Goal: Navigation & Orientation: Find specific page/section

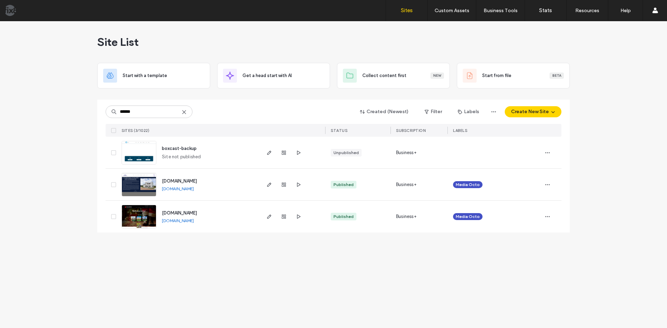
type input "******"
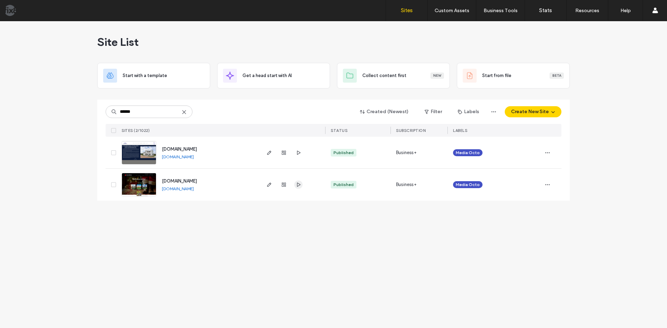
click at [298, 185] on icon "button" at bounding box center [299, 185] width 6 height 6
click at [269, 185] on use "button" at bounding box center [269, 185] width 4 height 4
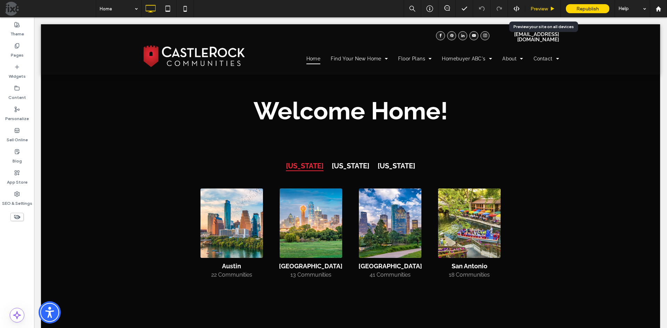
click at [546, 10] on span "Preview" at bounding box center [538, 9] width 17 height 6
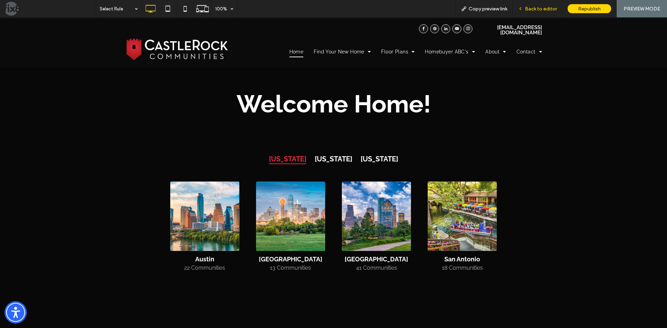
drag, startPoint x: 525, startPoint y: 8, endPoint x: 165, endPoint y: 20, distance: 359.6
click at [525, 8] on div "Back to editor" at bounding box center [537, 9] width 49 height 6
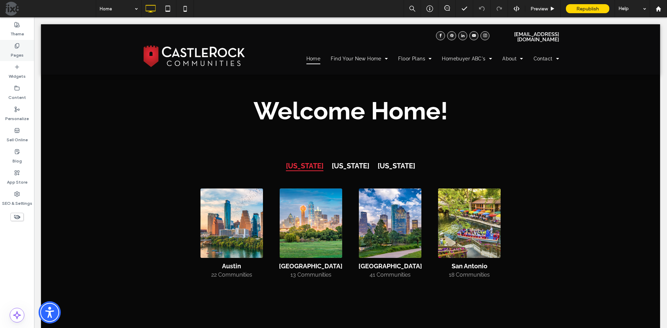
click at [22, 57] on label "Pages" at bounding box center [17, 54] width 13 height 10
click at [17, 48] on use at bounding box center [17, 45] width 4 height 5
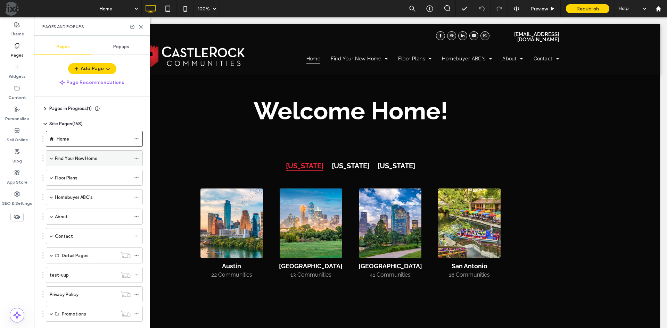
click at [51, 161] on span at bounding box center [51, 158] width 3 height 15
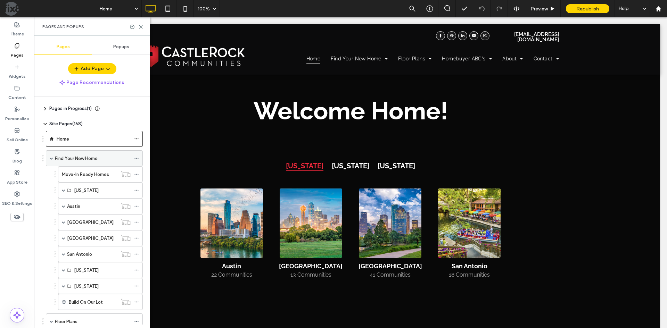
click at [52, 157] on span at bounding box center [51, 158] width 3 height 3
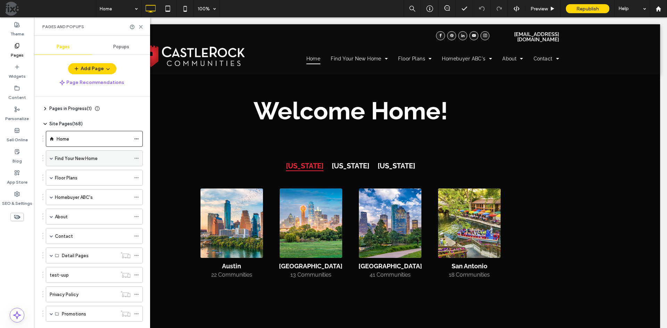
click at [52, 159] on span at bounding box center [51, 158] width 3 height 3
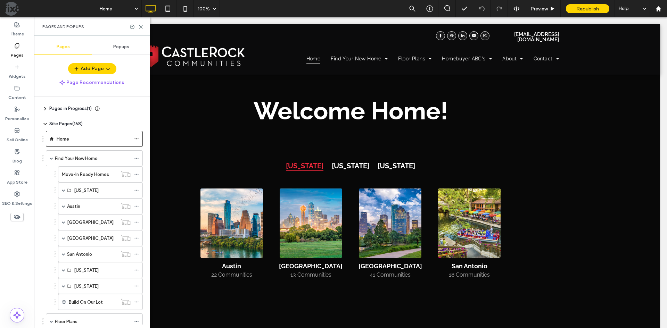
drag, startPoint x: 81, startPoint y: 179, endPoint x: 89, endPoint y: 193, distance: 16.3
click at [81, 178] on div "Move-In Ready Homes" at bounding box center [89, 174] width 55 height 15
click at [63, 191] on span at bounding box center [63, 190] width 3 height 3
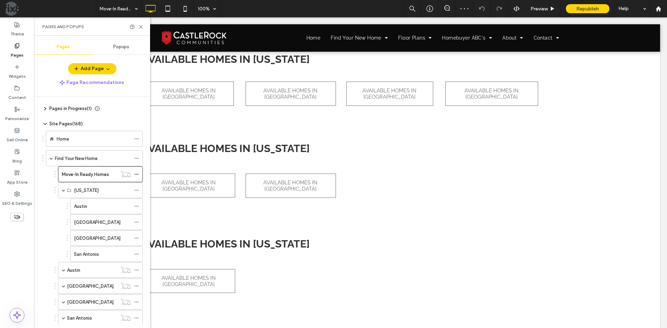
drag, startPoint x: 114, startPoint y: 208, endPoint x: 146, endPoint y: 209, distance: 32.0
click at [114, 208] on div "Austin" at bounding box center [102, 206] width 57 height 7
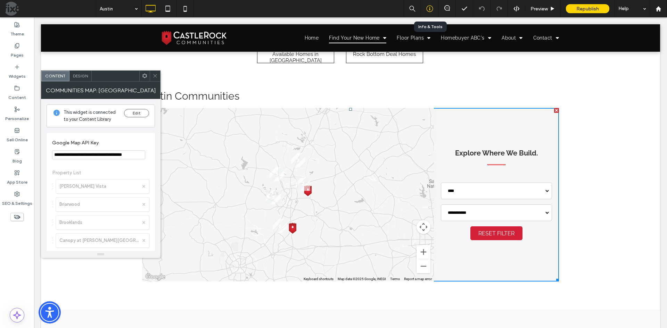
click at [427, 7] on icon at bounding box center [429, 8] width 7 height 7
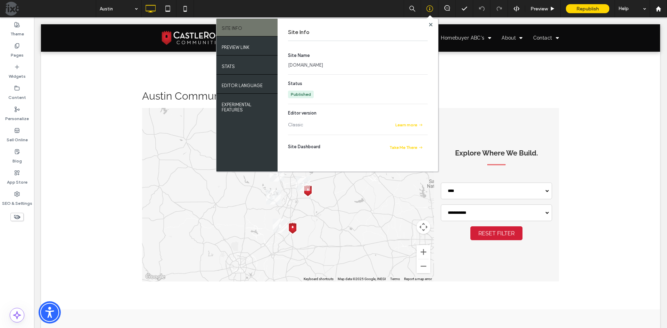
drag, startPoint x: 311, startPoint y: 66, endPoint x: 325, endPoint y: 65, distance: 14.2
click at [311, 65] on link "www.c-rock.com" at bounding box center [305, 65] width 35 height 7
drag, startPoint x: 430, startPoint y: 26, endPoint x: 402, endPoint y: 8, distance: 33.4
click at [430, 26] on icon at bounding box center [430, 24] width 3 height 3
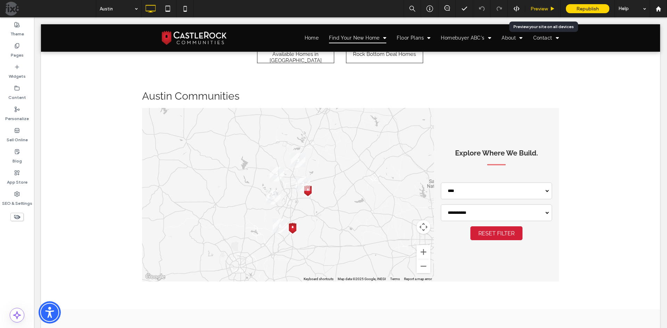
click at [535, 11] on span "Preview" at bounding box center [538, 9] width 17 height 6
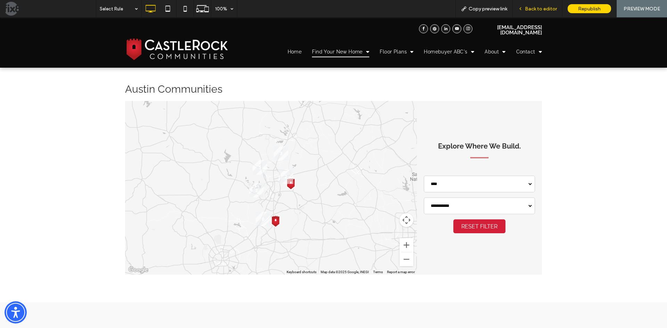
drag, startPoint x: 536, startPoint y: 8, endPoint x: 621, endPoint y: 12, distance: 85.2
click at [536, 8] on span "Back to editor" at bounding box center [541, 9] width 32 height 6
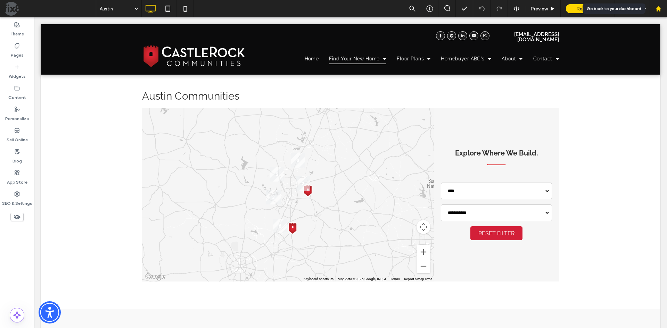
drag, startPoint x: 656, startPoint y: 10, endPoint x: 658, endPoint y: 13, distance: 3.9
click at [657, 10] on use at bounding box center [657, 8] width 5 height 5
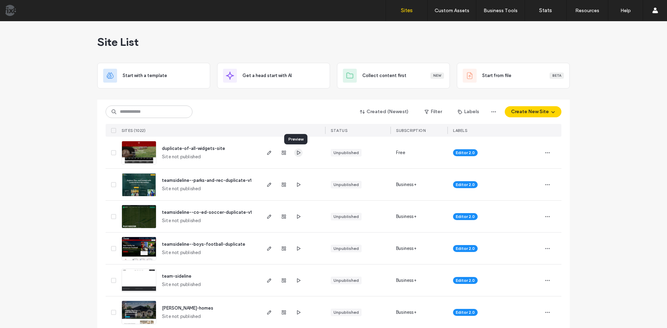
click at [297, 150] on icon "button" at bounding box center [299, 153] width 6 height 6
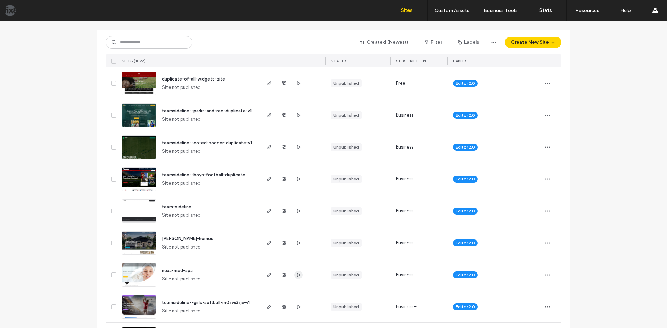
click at [298, 276] on icon "button" at bounding box center [299, 275] width 6 height 6
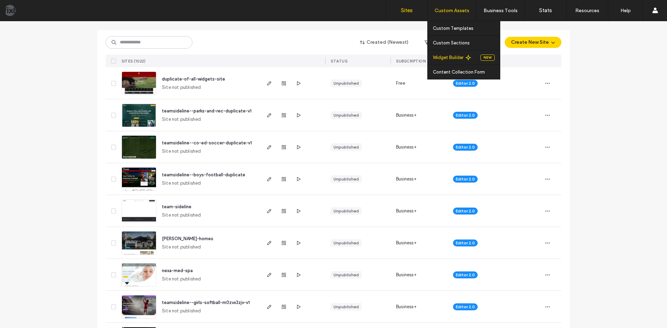
click at [445, 56] on label "Widget Builder" at bounding box center [448, 57] width 31 height 5
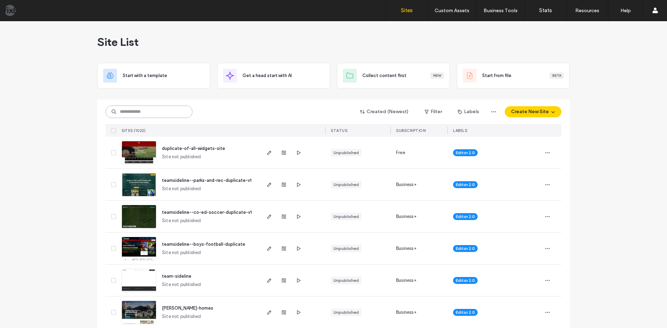
click at [146, 113] on input at bounding box center [149, 112] width 87 height 13
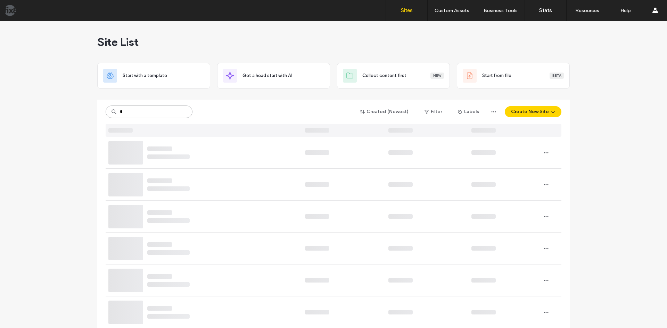
type input "*"
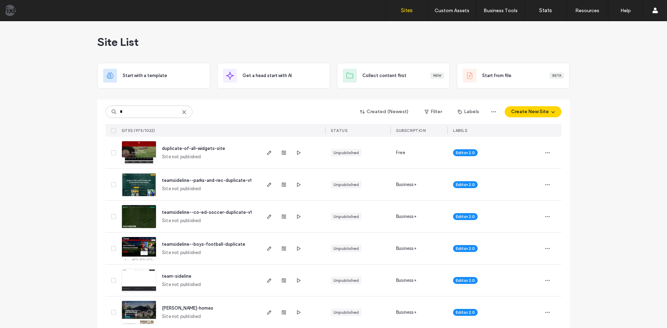
click at [182, 112] on use at bounding box center [183, 111] width 3 height 3
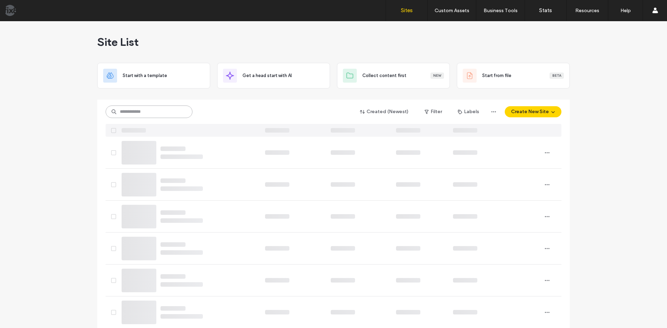
click at [158, 114] on input at bounding box center [149, 112] width 87 height 13
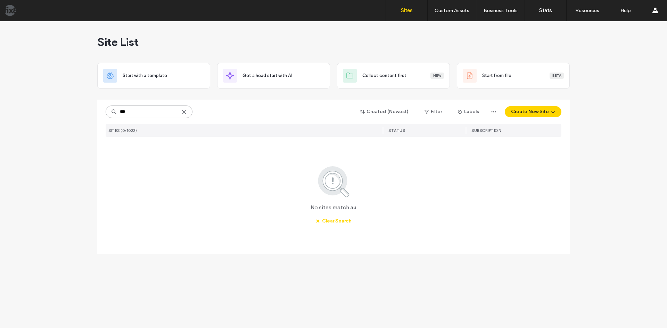
drag, startPoint x: 136, startPoint y: 107, endPoint x: 17, endPoint y: 111, distance: 118.8
click at [13, 110] on div "Site List Start with a template Get a head start with AI Collect content first …" at bounding box center [333, 174] width 667 height 307
paste input "******"
type input "********"
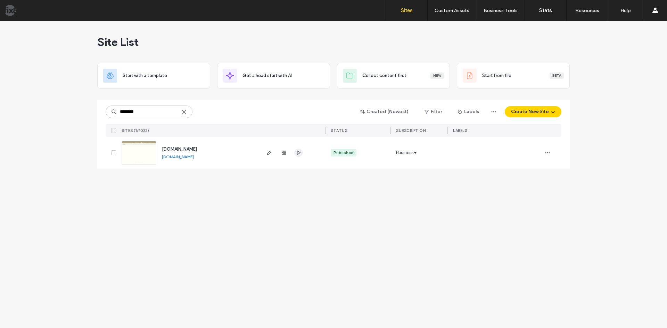
click at [298, 151] on use "button" at bounding box center [298, 153] width 3 height 4
click at [269, 153] on icon "button" at bounding box center [269, 153] width 6 height 6
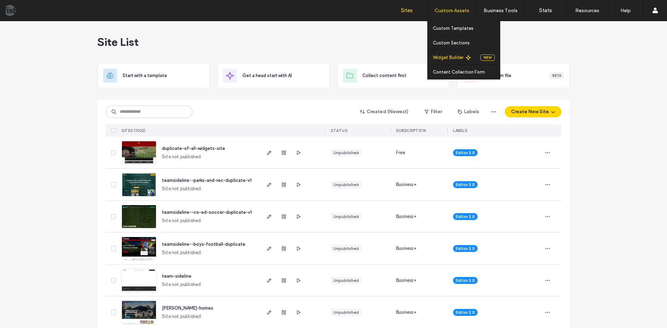
click at [442, 57] on label "Widget Builder" at bounding box center [448, 57] width 31 height 5
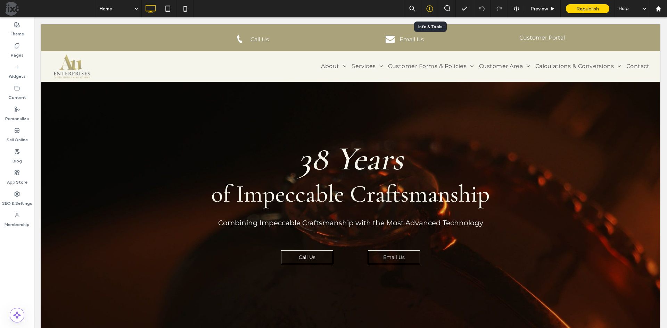
click at [431, 10] on icon at bounding box center [429, 8] width 7 height 7
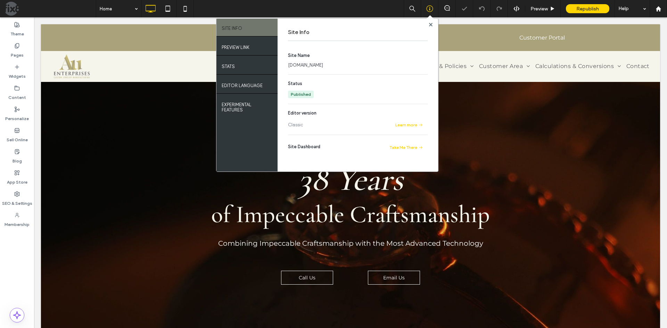
click at [314, 64] on link "www.auenterprises.com" at bounding box center [305, 65] width 35 height 7
click at [12, 54] on label "Pages" at bounding box center [17, 54] width 13 height 10
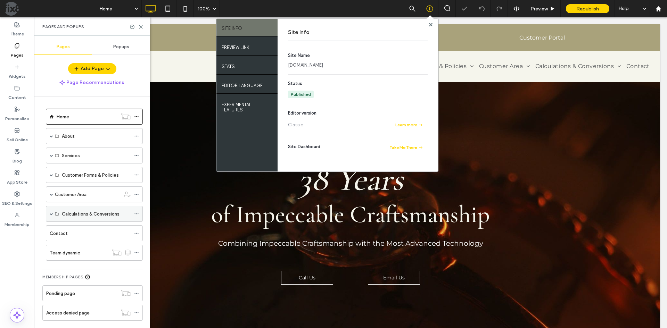
scroll to position [46, 0]
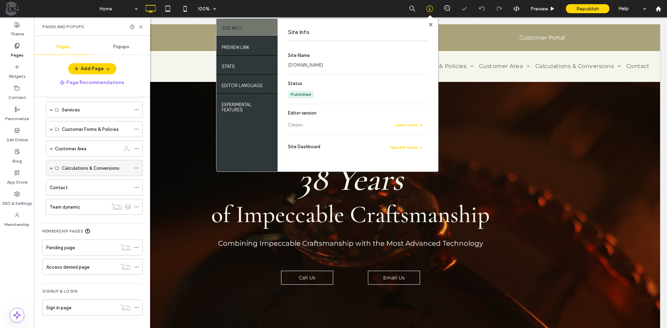
click at [51, 168] on span at bounding box center [51, 167] width 3 height 3
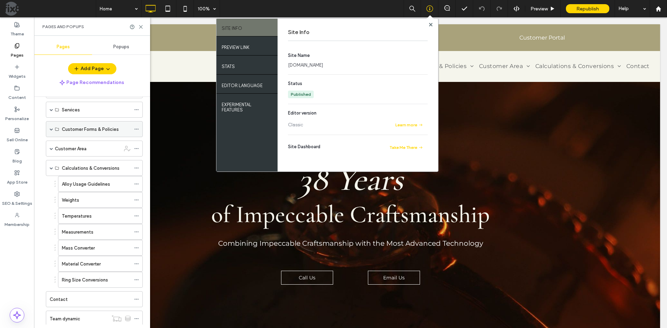
click at [50, 130] on span at bounding box center [51, 128] width 3 height 3
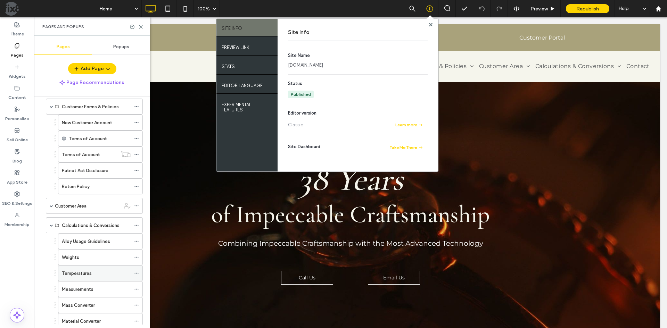
scroll to position [115, 0]
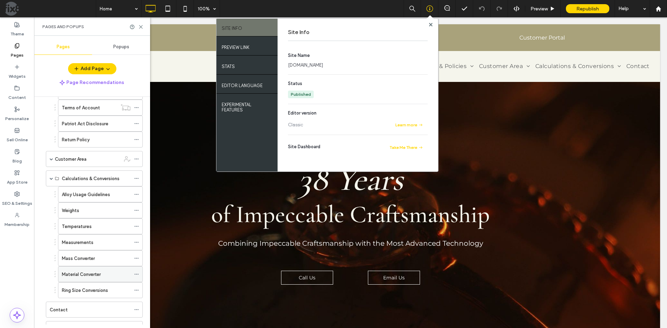
click at [109, 272] on div "Material Converter" at bounding box center [96, 274] width 69 height 7
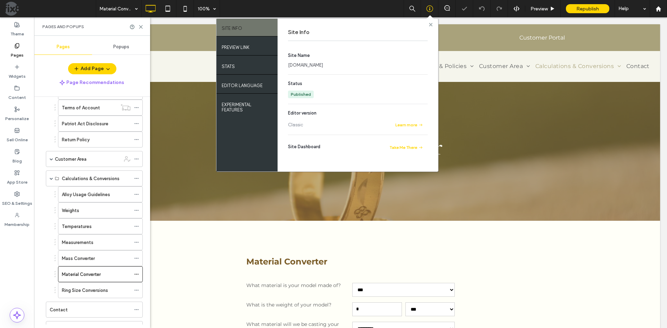
click at [430, 24] on use at bounding box center [430, 24] width 3 height 3
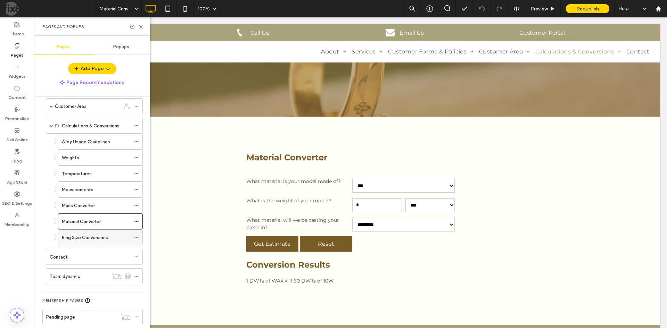
scroll to position [133, 0]
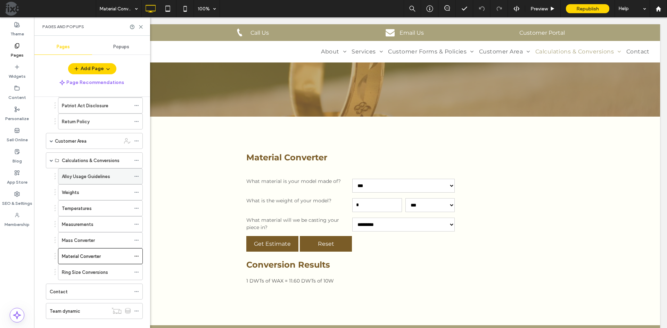
click at [103, 181] on div "Alloy Usage Guidelines" at bounding box center [96, 176] width 69 height 15
click at [109, 198] on div "Weights" at bounding box center [96, 192] width 69 height 15
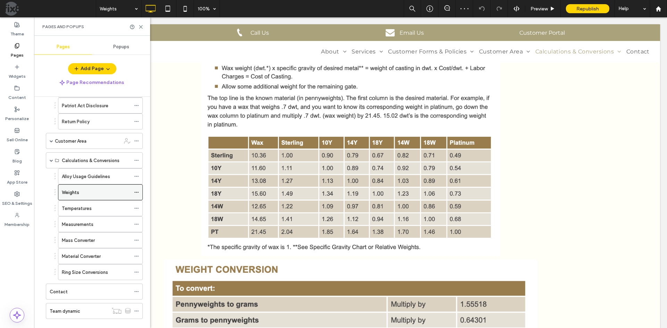
scroll to position [99, 0]
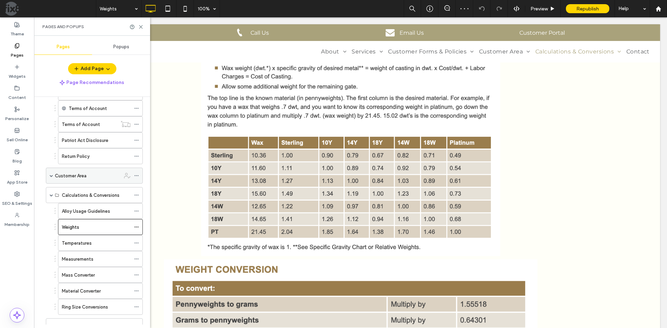
click at [51, 176] on span at bounding box center [51, 175] width 3 height 3
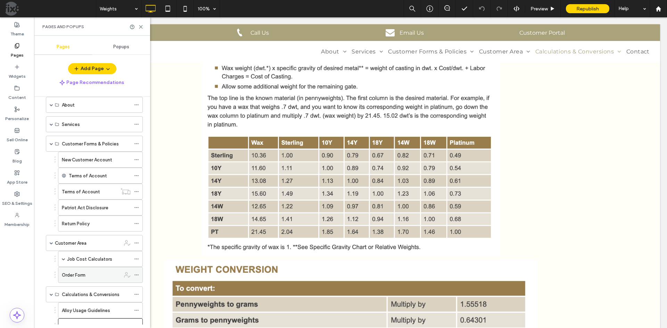
scroll to position [29, 0]
click at [50, 146] on span at bounding box center [51, 145] width 3 height 3
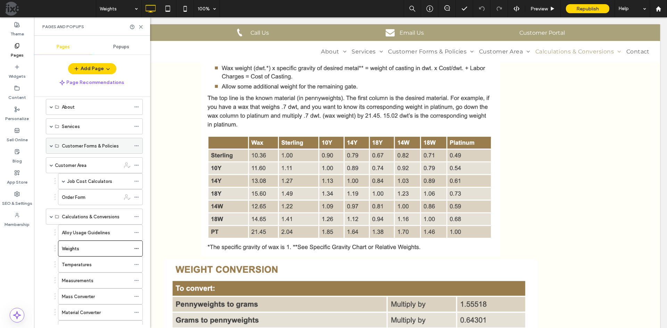
click at [51, 146] on span at bounding box center [51, 145] width 3 height 3
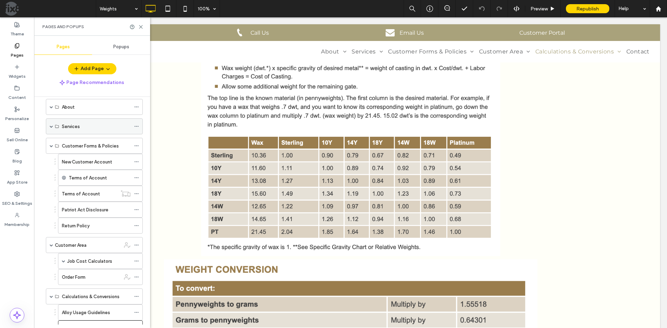
click at [50, 125] on span at bounding box center [51, 126] width 3 height 3
click at [63, 141] on span at bounding box center [63, 142] width 3 height 3
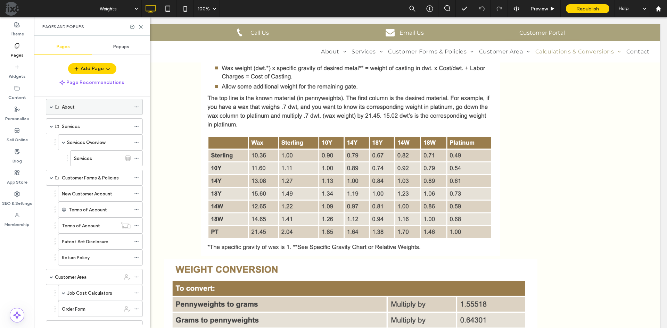
click at [50, 109] on span at bounding box center [51, 106] width 3 height 15
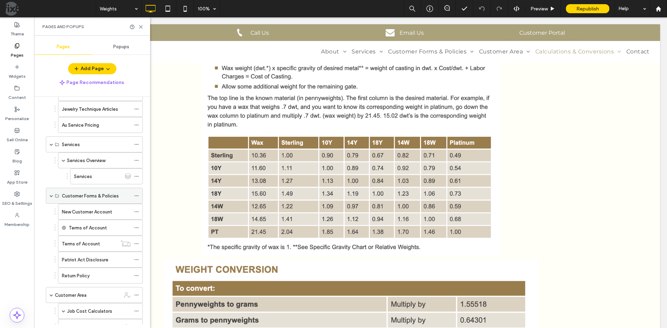
scroll to position [278, 0]
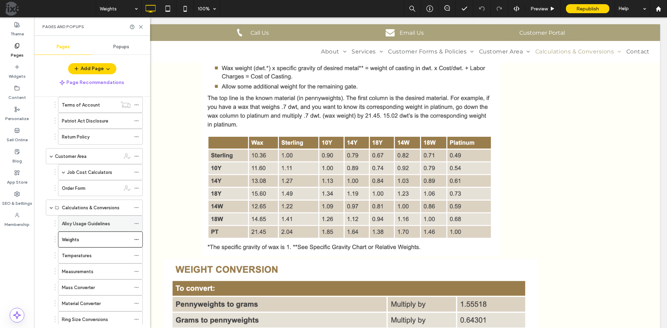
click at [103, 221] on label "Alloy Usage Guidelines" at bounding box center [86, 224] width 48 height 12
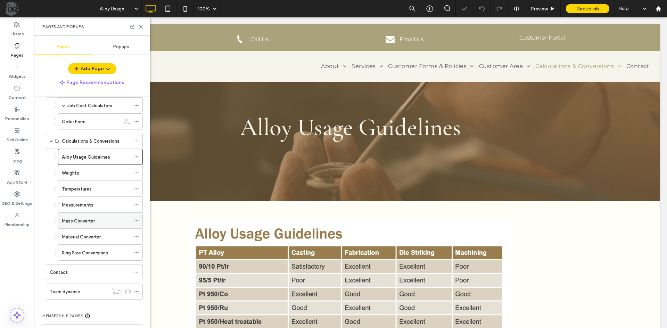
scroll to position [347, 0]
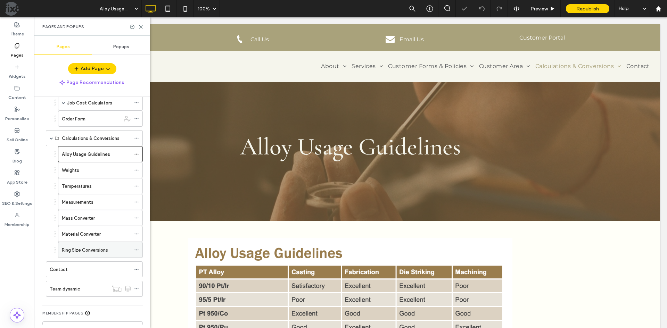
click at [103, 252] on label "Ring Size Conversions" at bounding box center [85, 250] width 46 height 12
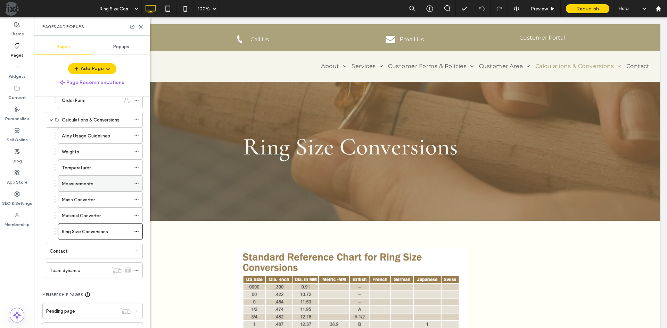
scroll to position [360, 0]
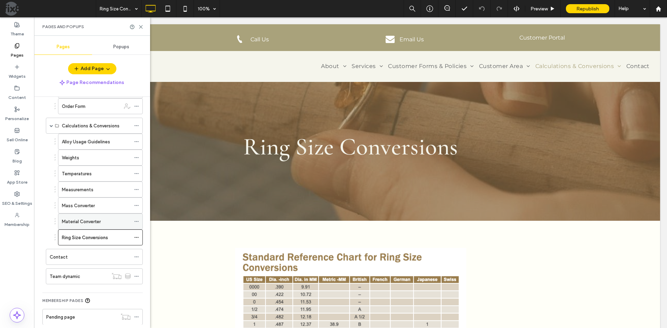
click at [92, 223] on label "Material Converter" at bounding box center [81, 222] width 39 height 12
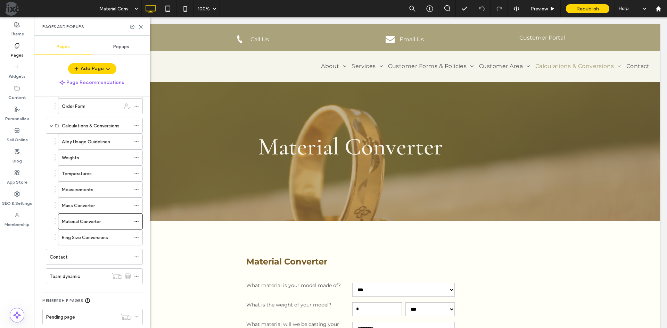
scroll to position [0, 0]
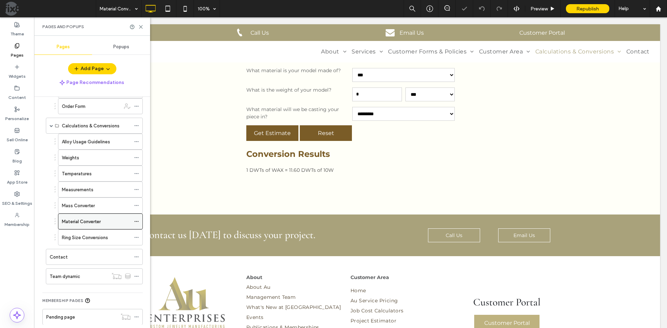
scroll to position [195, 0]
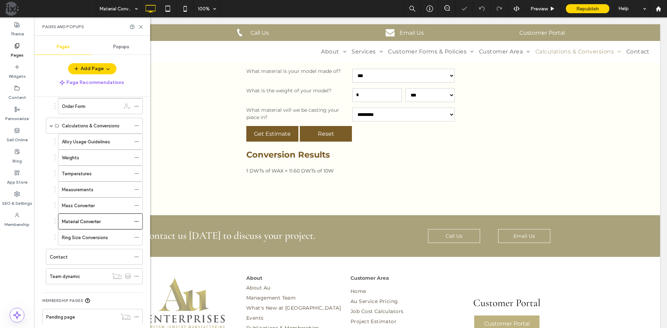
click at [93, 204] on label "Mass Converter" at bounding box center [78, 206] width 33 height 12
click at [97, 189] on div "Measurements" at bounding box center [96, 189] width 69 height 7
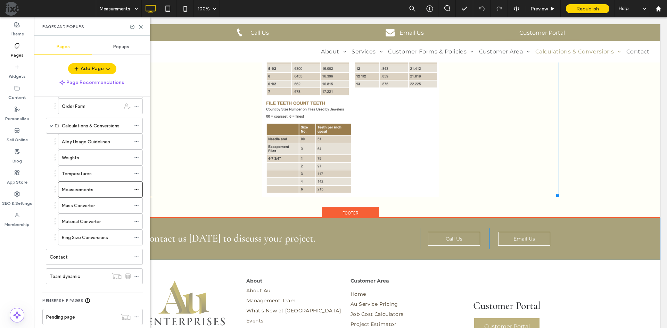
scroll to position [1504, 0]
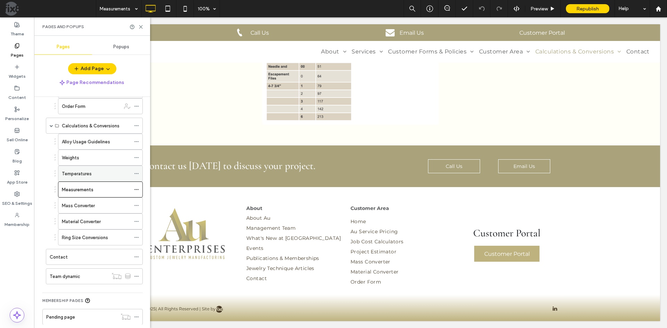
click at [97, 172] on div "Temperatures" at bounding box center [96, 173] width 69 height 7
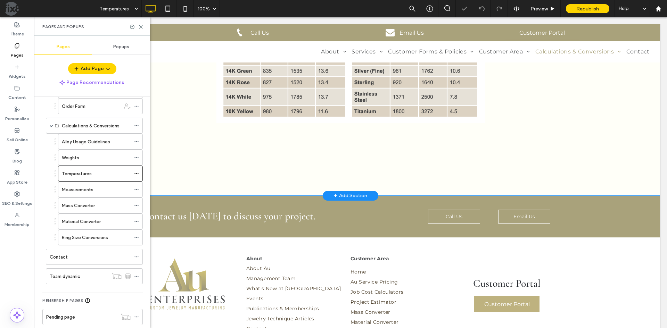
scroll to position [843, 0]
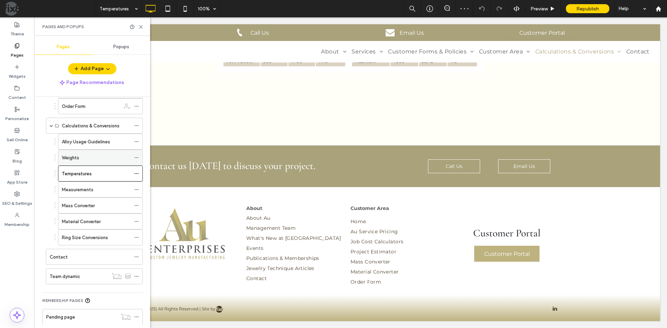
click at [83, 158] on div "Weights" at bounding box center [96, 157] width 69 height 7
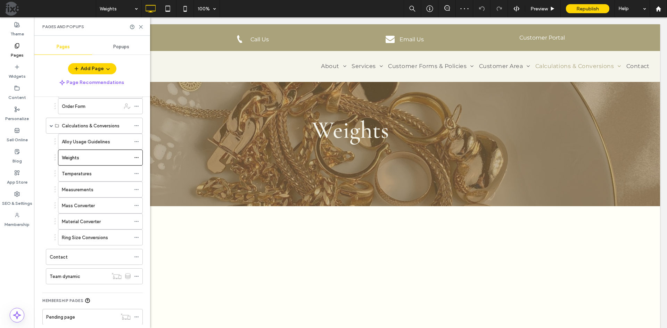
scroll to position [0, 0]
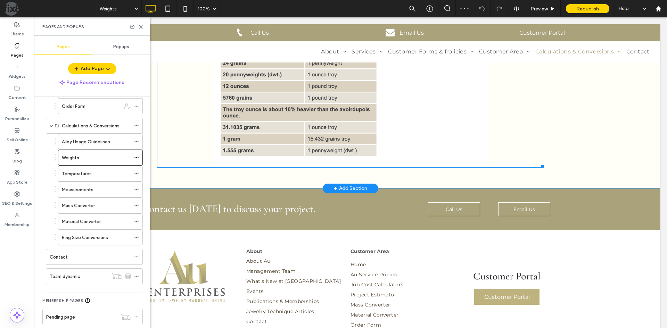
scroll to position [818, 0]
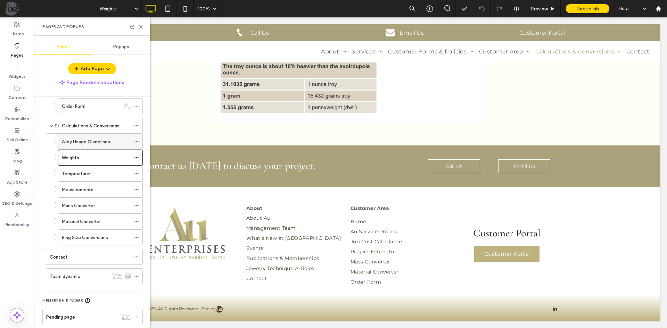
click at [99, 142] on label "Alloy Usage Guidelines" at bounding box center [86, 142] width 48 height 12
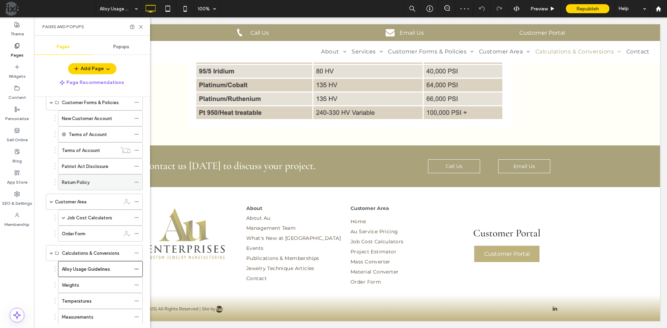
scroll to position [221, 0]
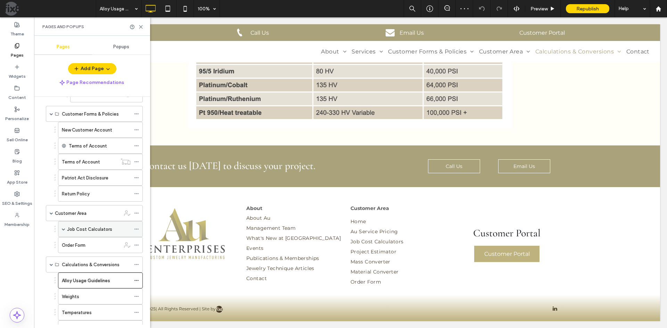
click at [63, 229] on span at bounding box center [63, 228] width 3 height 3
click at [96, 250] on div "Project Estimator" at bounding box center [97, 245] width 47 height 15
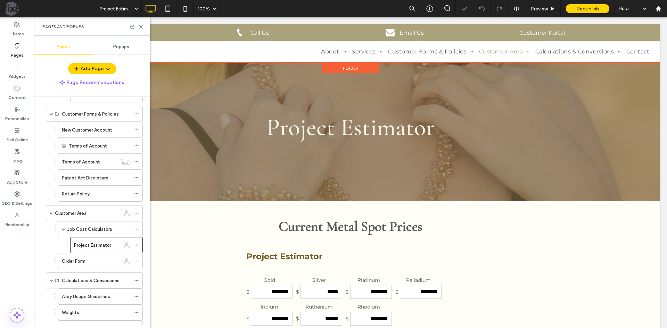
scroll to position [174, 0]
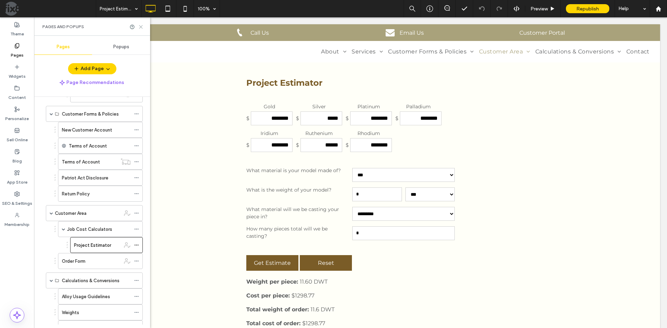
click at [142, 28] on use at bounding box center [140, 26] width 3 height 3
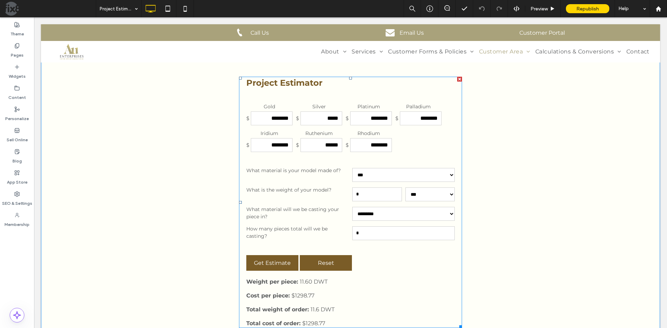
click at [305, 156] on span at bounding box center [350, 202] width 223 height 251
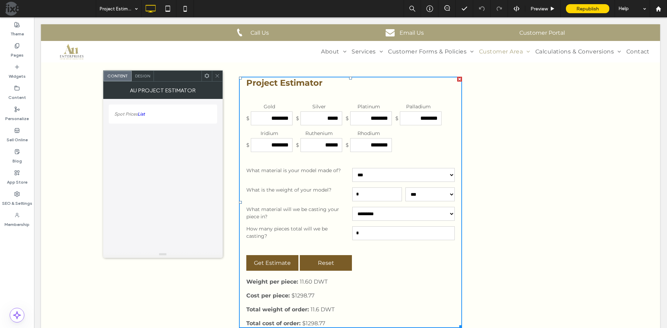
drag, startPoint x: 143, startPoint y: 114, endPoint x: 151, endPoint y: 114, distance: 8.7
click at [143, 114] on link "List" at bounding box center [141, 113] width 7 height 5
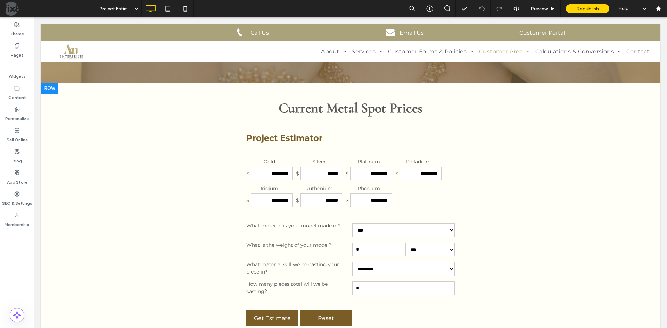
scroll to position [139, 0]
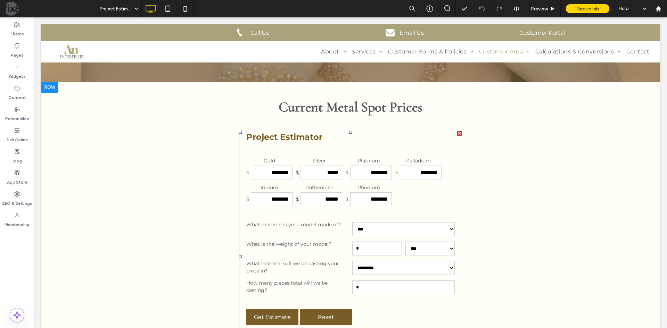
click at [302, 197] on span at bounding box center [350, 256] width 223 height 251
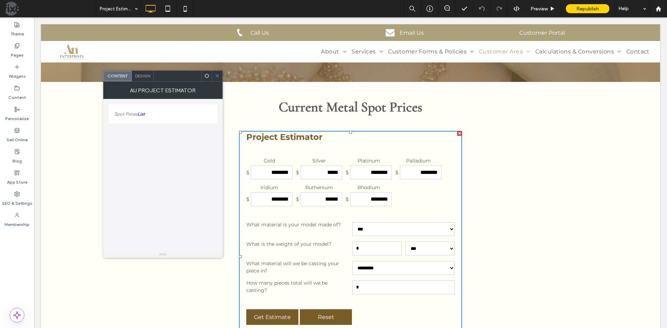
click at [144, 114] on link "List" at bounding box center [141, 113] width 7 height 5
